Goal: Book appointment/travel/reservation

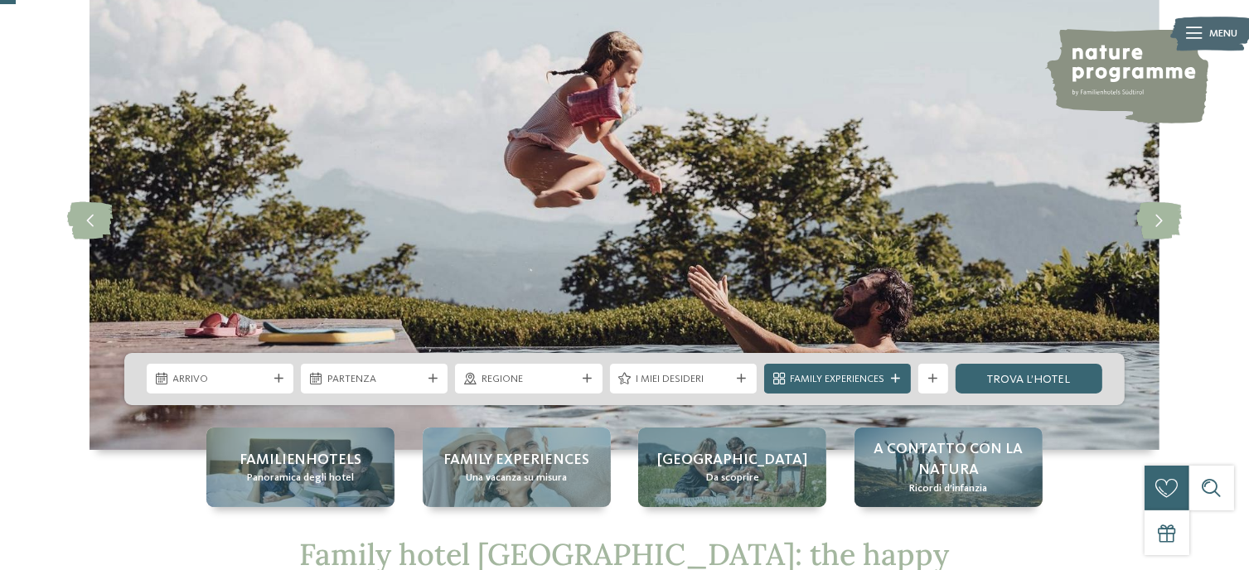
scroll to position [166, 0]
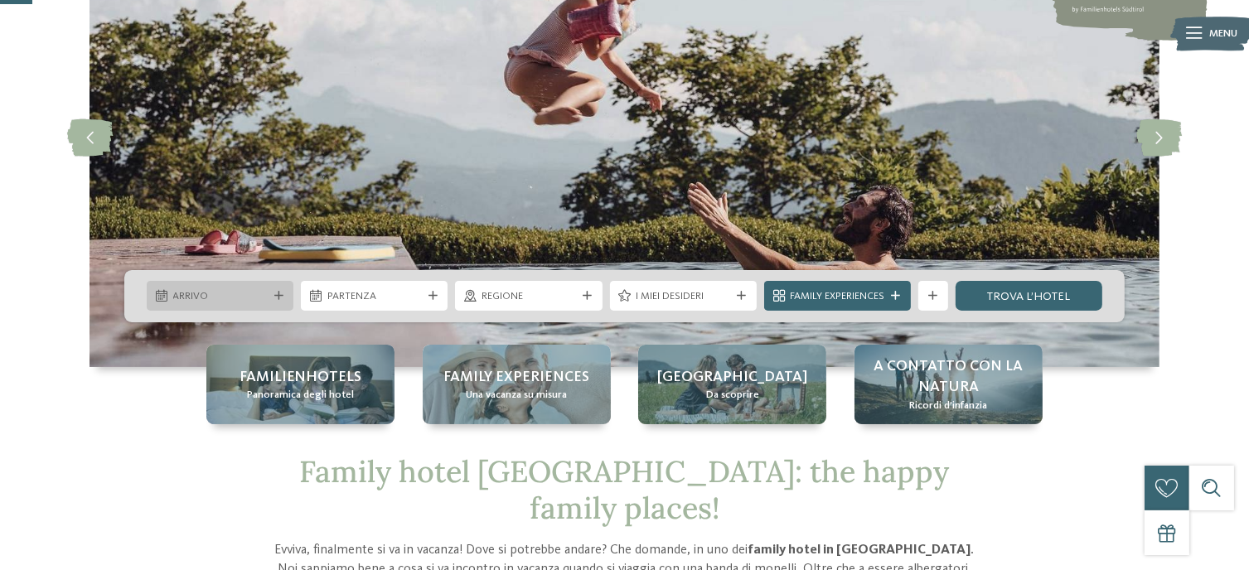
click at [278, 297] on icon at bounding box center [278, 296] width 9 height 9
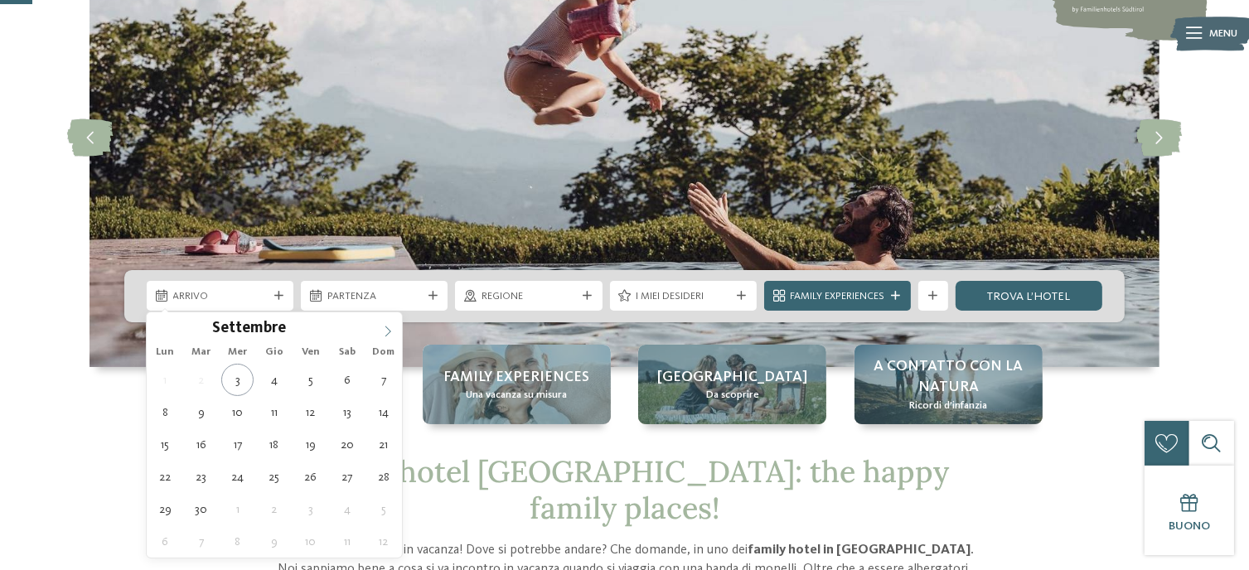
click at [386, 329] on icon at bounding box center [388, 332] width 12 height 12
click at [385, 329] on icon at bounding box center [388, 332] width 12 height 12
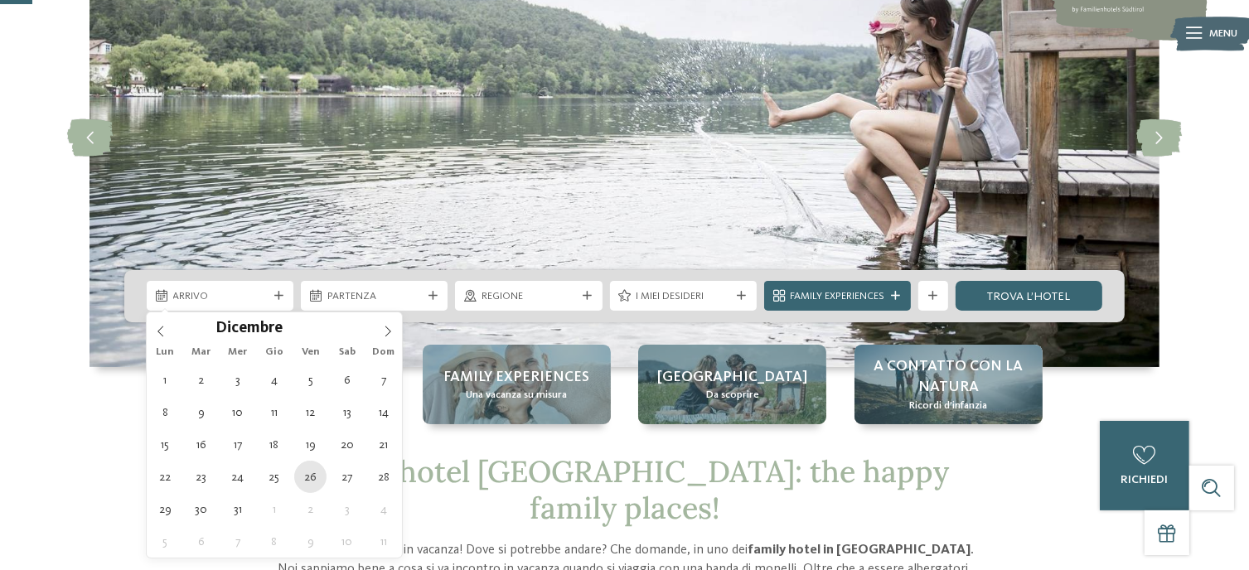
type div "[DATE]"
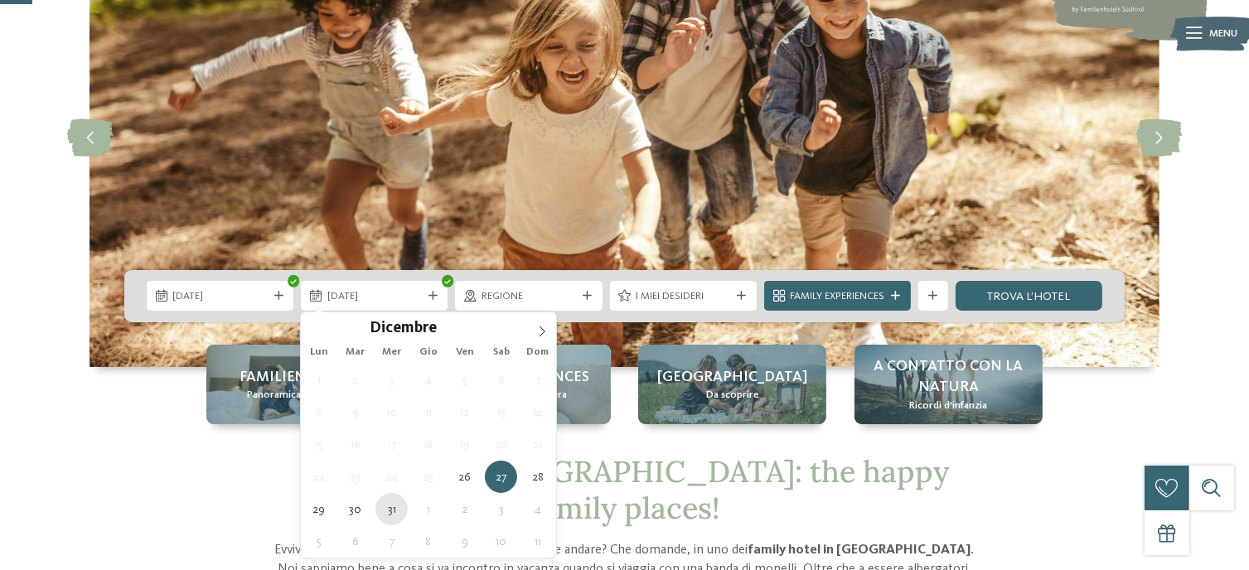
type div "[DATE]"
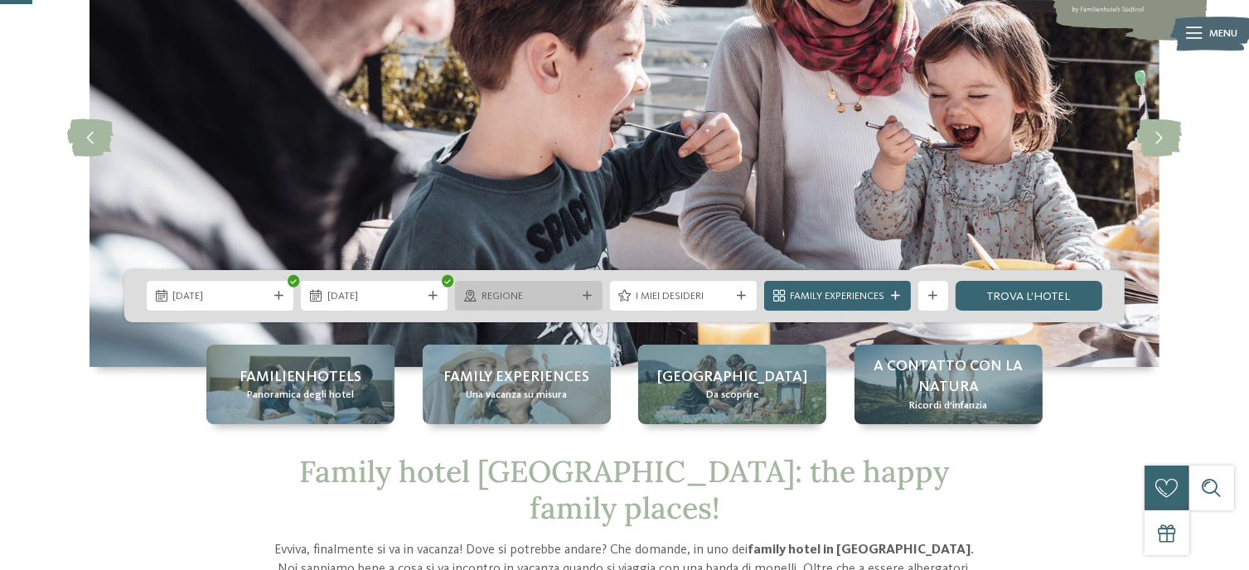
click at [577, 294] on div "Regione" at bounding box center [528, 296] width 102 height 16
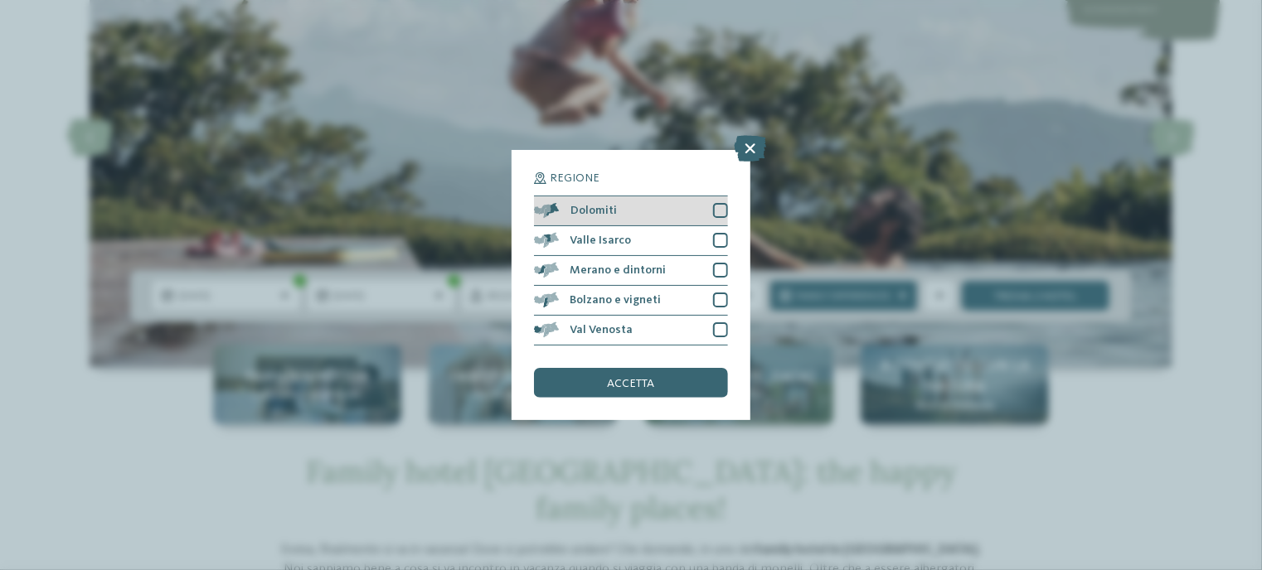
click at [723, 208] on div at bounding box center [720, 210] width 15 height 15
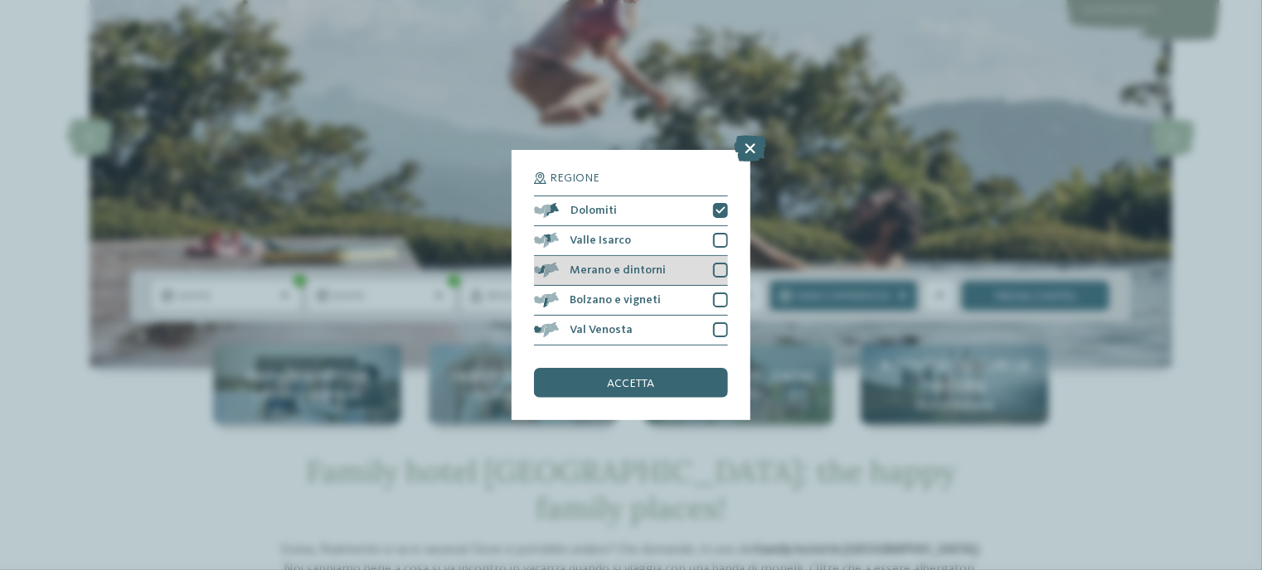
click at [722, 270] on div at bounding box center [720, 270] width 15 height 15
click at [717, 303] on div at bounding box center [720, 300] width 15 height 15
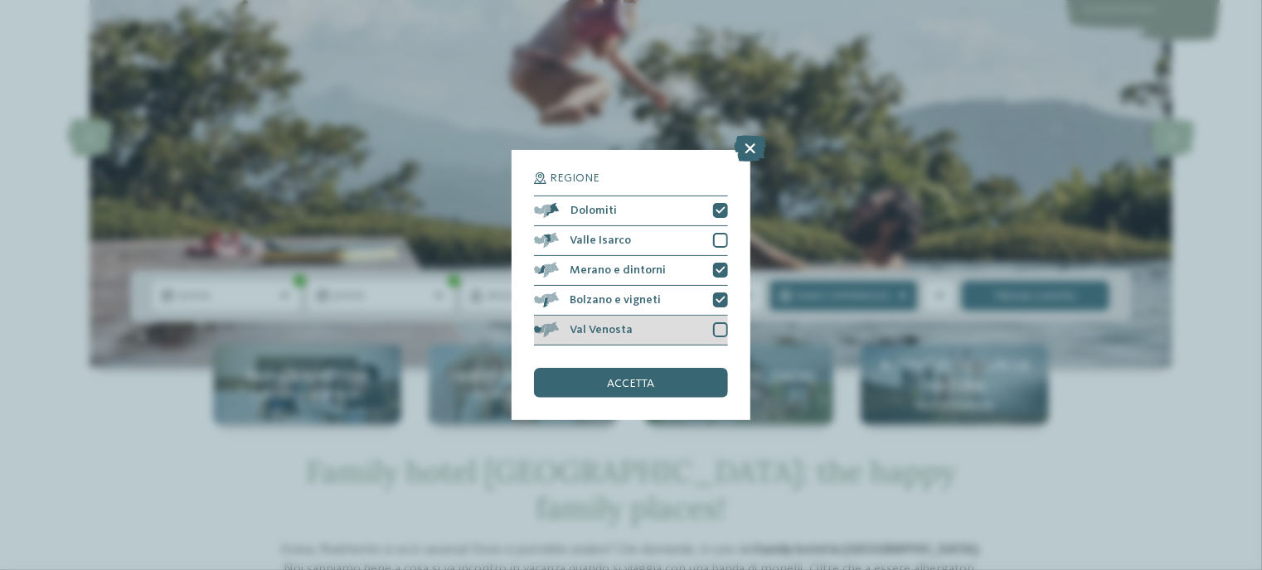
click at [718, 334] on div at bounding box center [720, 329] width 15 height 15
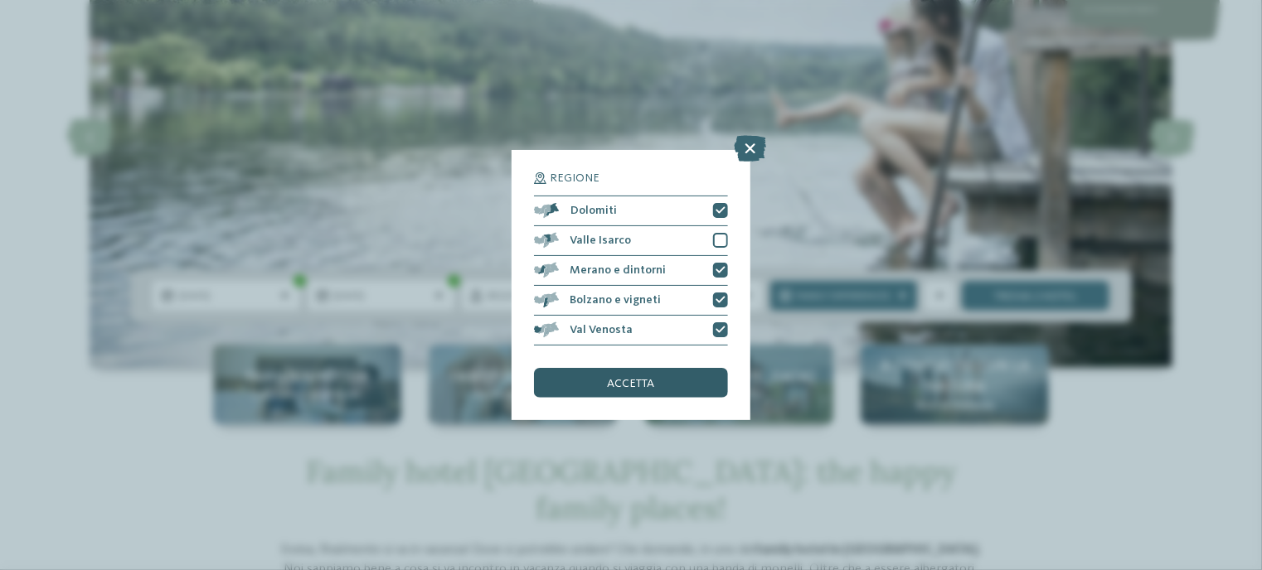
click at [710, 382] on div "accetta" at bounding box center [631, 383] width 194 height 30
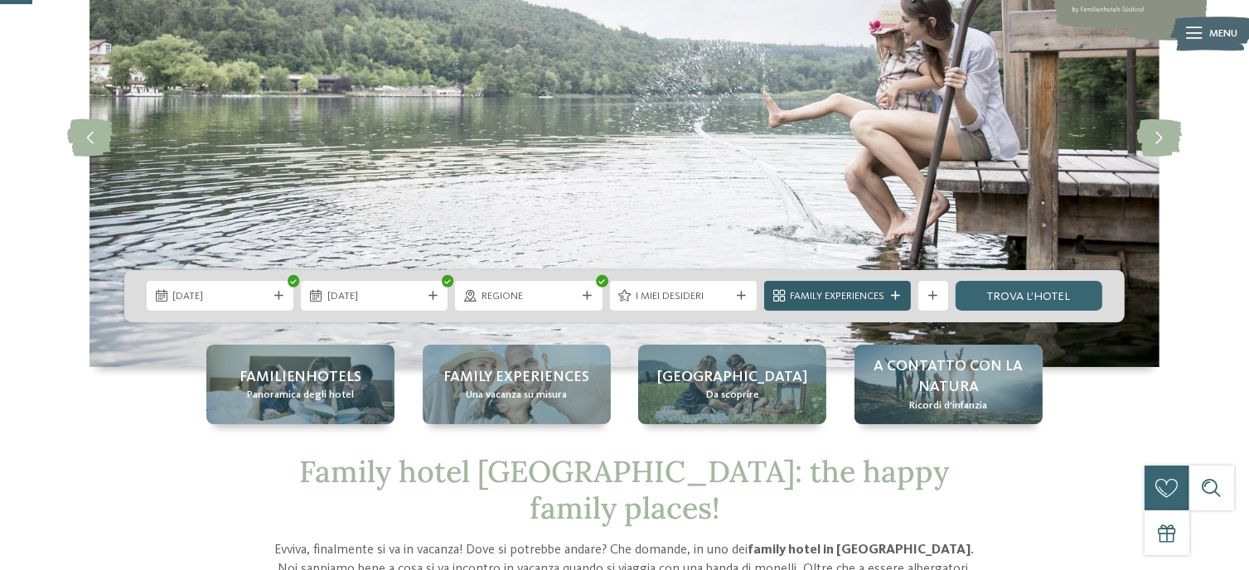
click at [902, 294] on div at bounding box center [896, 296] width 15 height 9
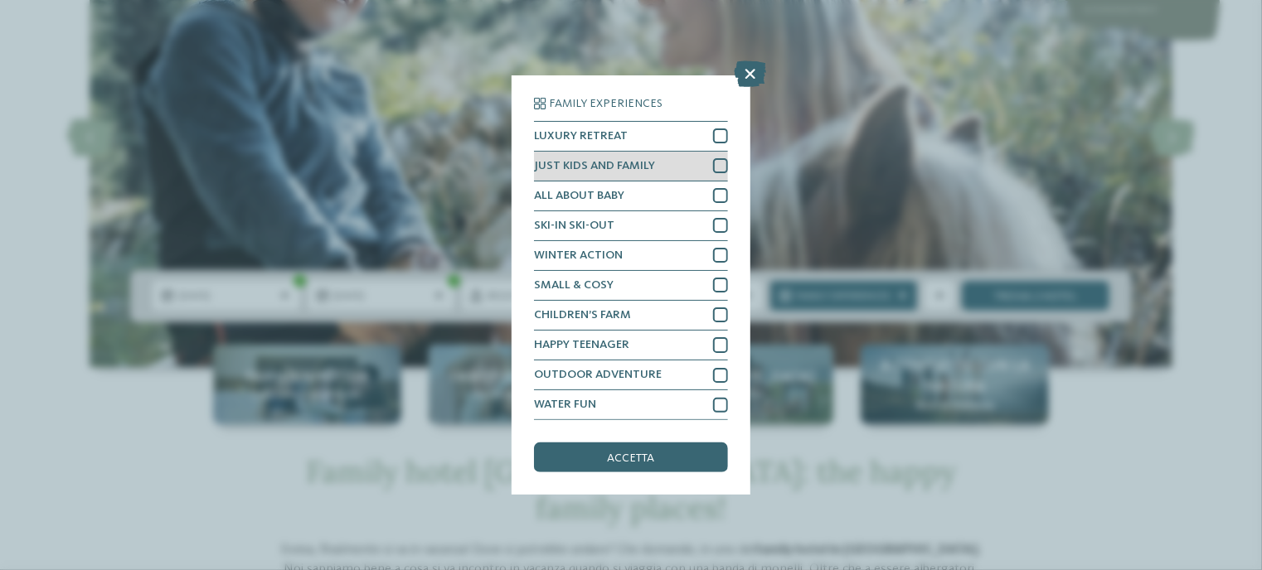
click at [720, 191] on div at bounding box center [720, 195] width 15 height 15
click at [720, 170] on div at bounding box center [720, 165] width 15 height 15
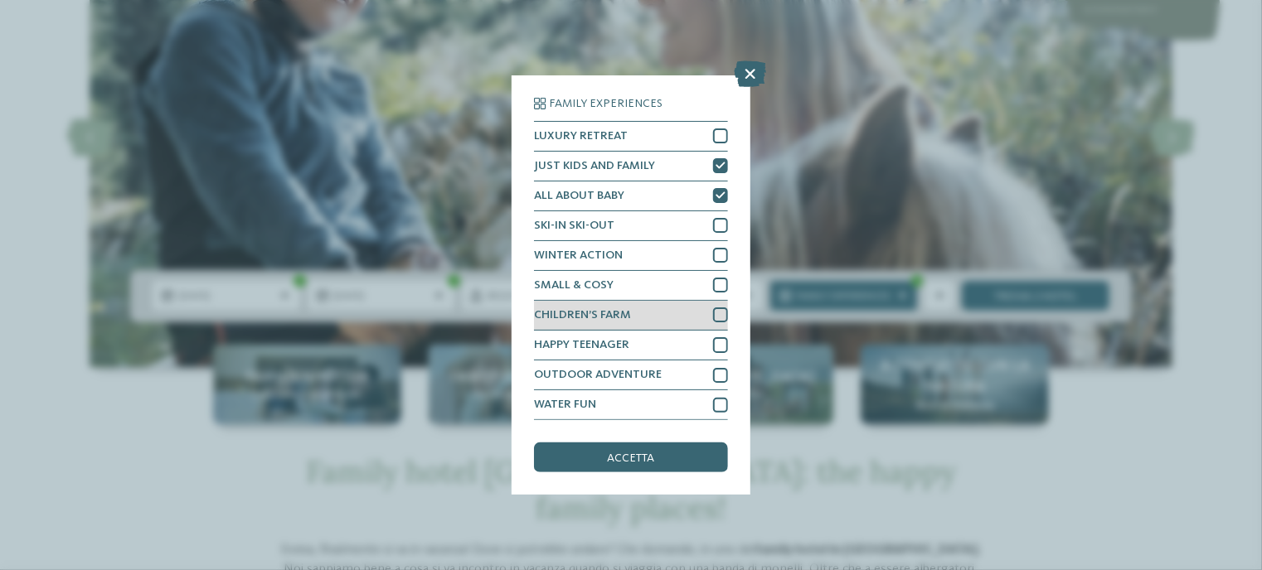
click at [725, 314] on div at bounding box center [720, 315] width 15 height 15
click at [663, 459] on div "accetta" at bounding box center [631, 458] width 194 height 30
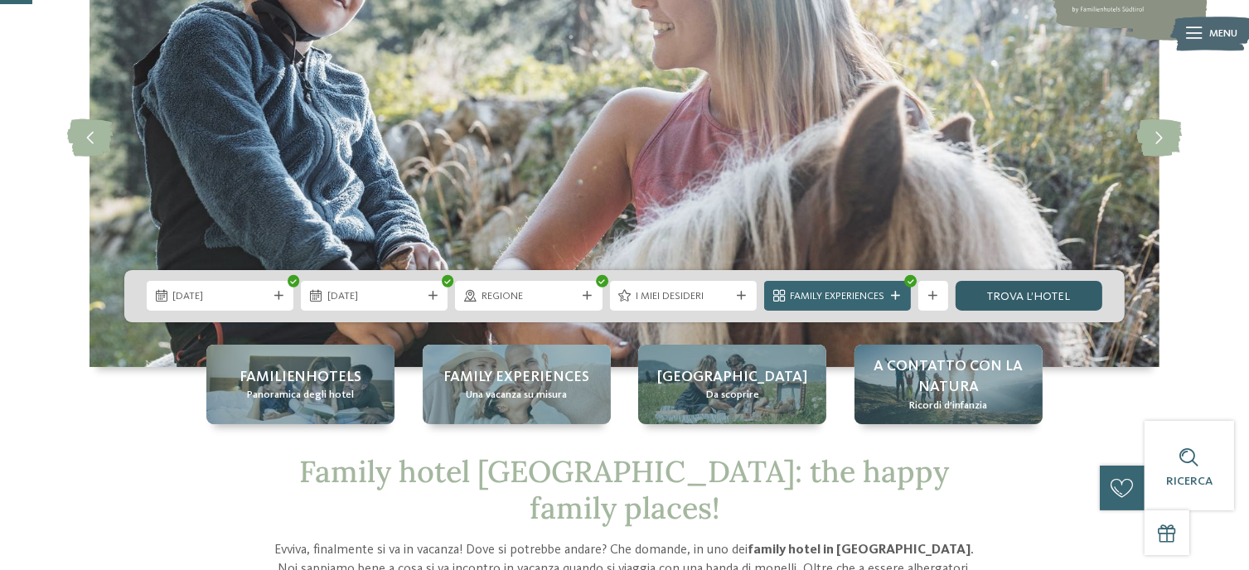
click at [1039, 301] on link "trova l’hotel" at bounding box center [1029, 296] width 147 height 30
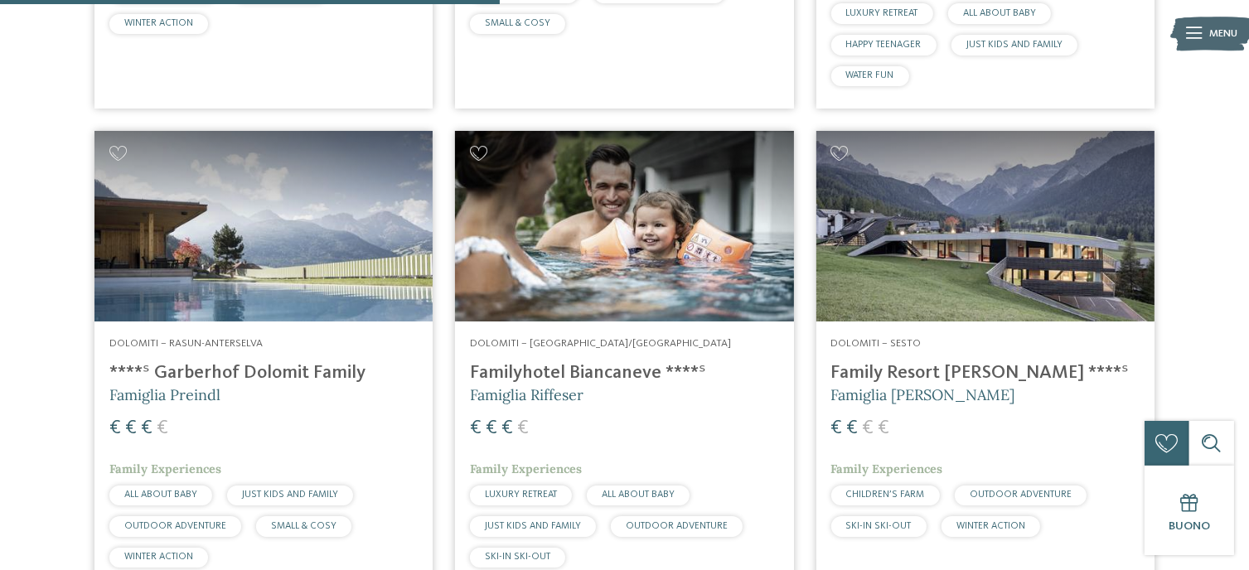
scroll to position [1015, 0]
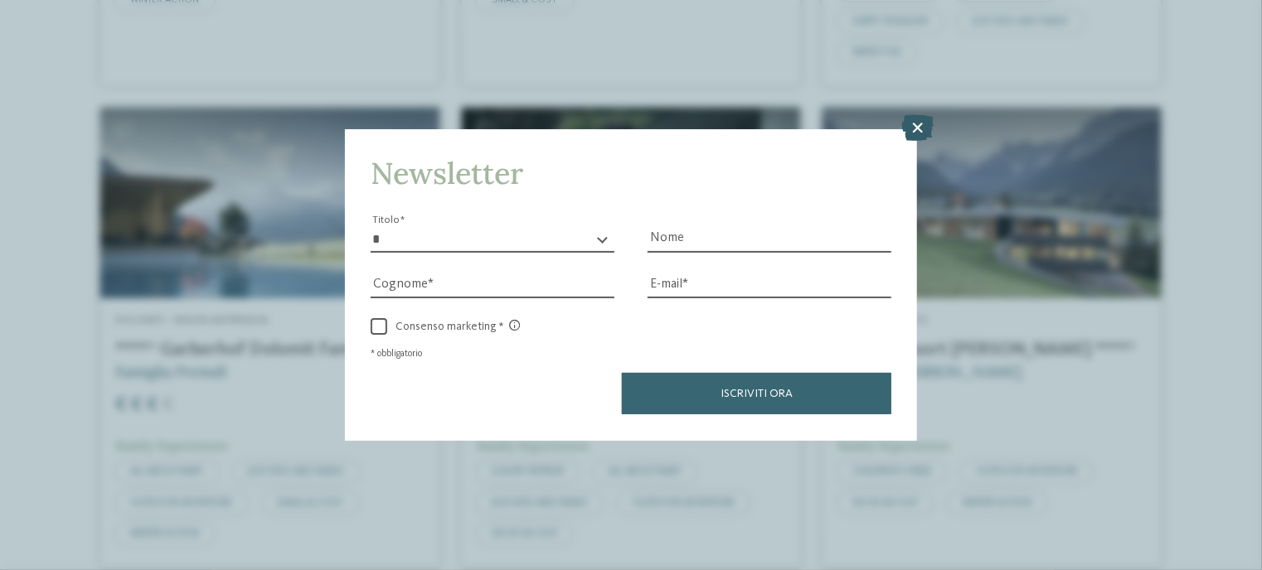
click at [920, 118] on icon at bounding box center [917, 128] width 32 height 27
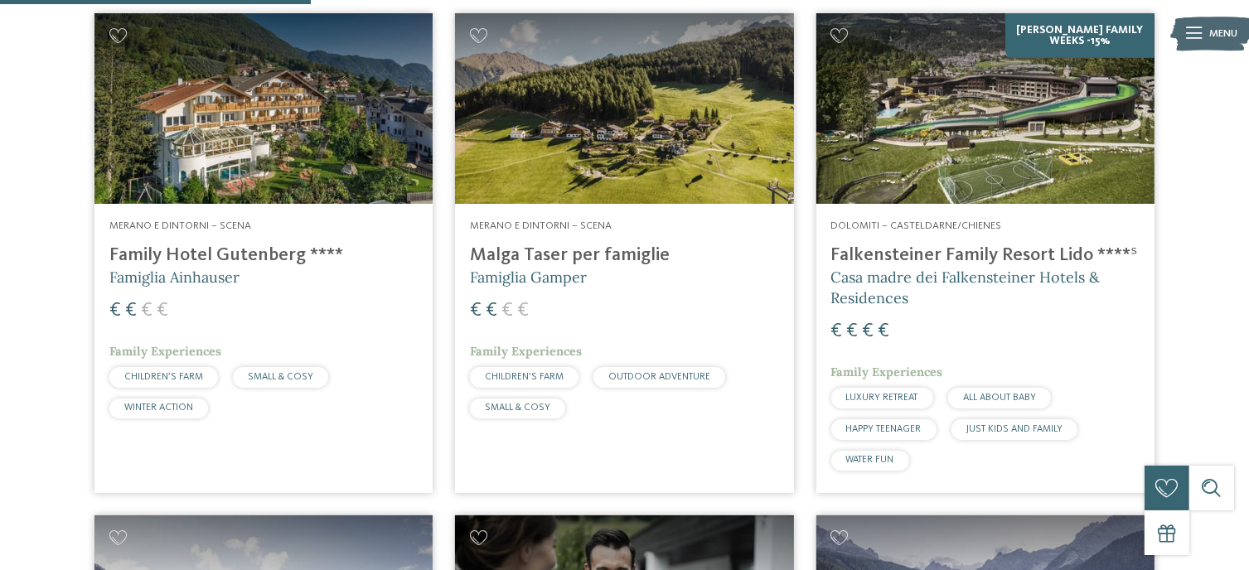
scroll to position [600, 0]
